Goal: Information Seeking & Learning: Find specific fact

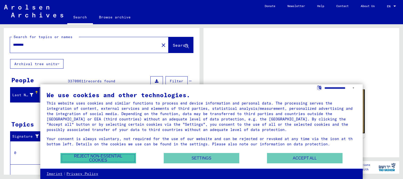
click at [117, 156] on button "Reject non-essential cookies" at bounding box center [98, 158] width 76 height 10
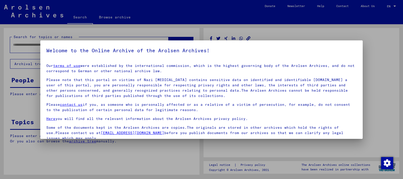
type input "********"
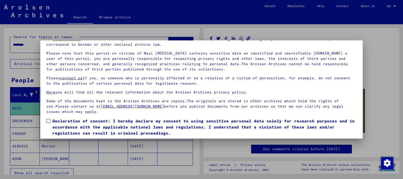
scroll to position [42, 0]
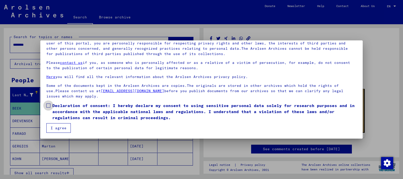
click at [49, 104] on span at bounding box center [48, 105] width 4 height 4
click at [56, 127] on button "I agree" at bounding box center [58, 128] width 24 height 10
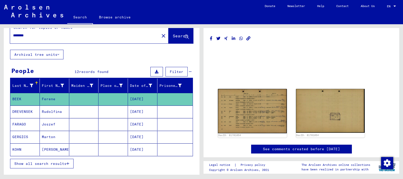
scroll to position [25, 0]
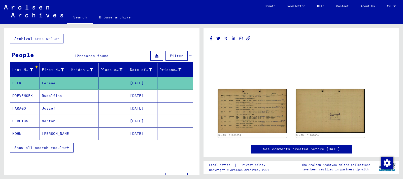
click at [149, 137] on mat-cell "[DATE]" at bounding box center [142, 133] width 29 height 12
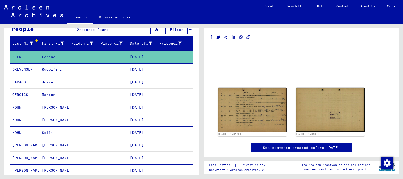
scroll to position [50, 0]
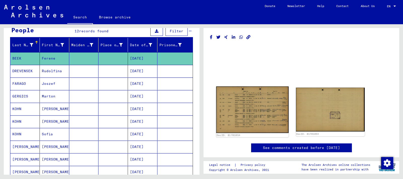
click at [255, 113] on img at bounding box center [252, 109] width 72 height 46
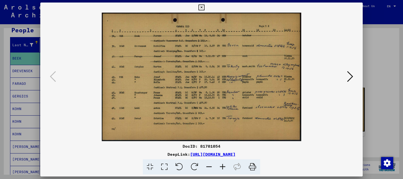
click at [163, 165] on icon at bounding box center [164, 166] width 14 height 15
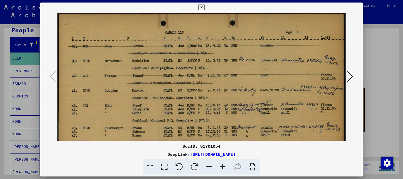
click at [201, 8] on icon at bounding box center [201, 8] width 6 height 6
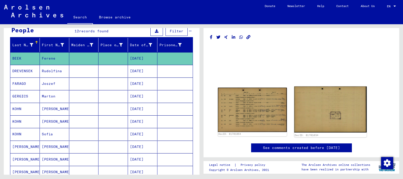
click at [327, 113] on img at bounding box center [330, 109] width 72 height 46
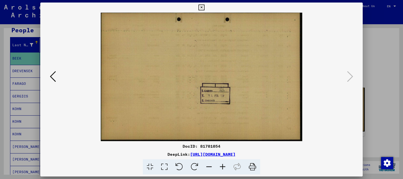
click at [201, 6] on icon at bounding box center [201, 8] width 6 height 6
